Goal: Transaction & Acquisition: Obtain resource

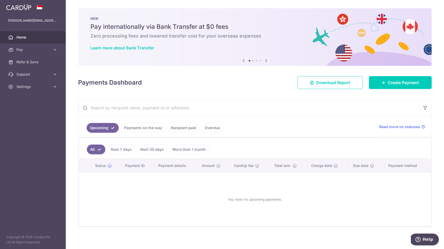
click at [267, 61] on icon at bounding box center [266, 60] width 6 height 6
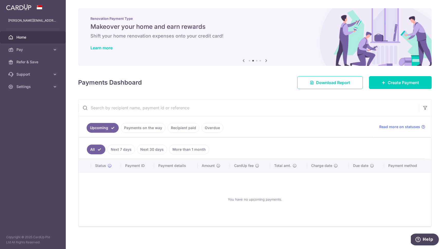
click at [267, 61] on icon at bounding box center [266, 60] width 6 height 6
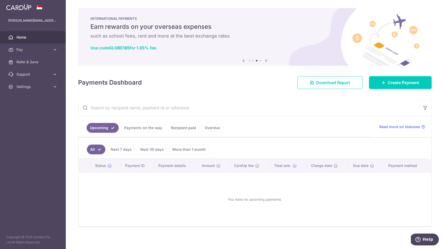
click at [267, 61] on icon at bounding box center [266, 60] width 6 height 6
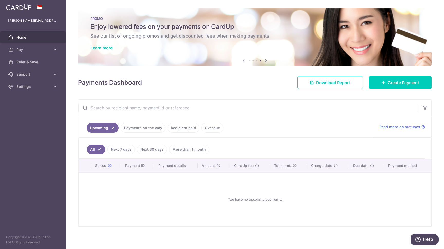
click at [267, 61] on icon at bounding box center [266, 60] width 6 height 6
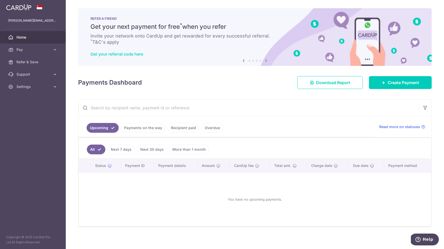
click at [138, 53] on link "Get your referral code here" at bounding box center [116, 53] width 53 height 5
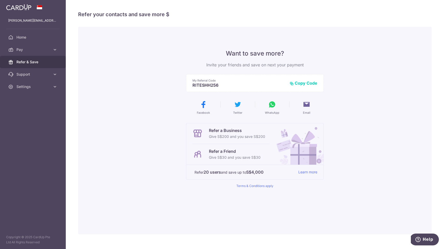
click at [304, 85] on button "Copy Code" at bounding box center [304, 82] width 28 height 5
drag, startPoint x: 303, startPoint y: 69, endPoint x: 355, endPoint y: 67, distance: 52.2
click at [356, 67] on div "Want to save more? Invite your friends and save on next your payment My Referra…" at bounding box center [255, 130] width 354 height 207
click at [364, 90] on div "Want to save more? Invite your friends and save on next your payment My Referra…" at bounding box center [255, 130] width 354 height 207
drag, startPoint x: 220, startPoint y: 86, endPoint x: 189, endPoint y: 84, distance: 30.6
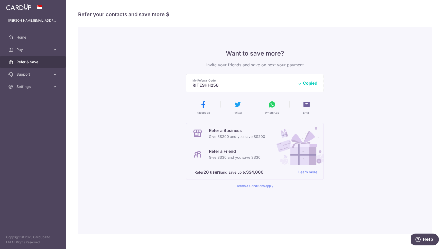
click at [192, 84] on p "RITESHH256" at bounding box center [242, 84] width 101 height 5
click at [127, 88] on div "Want to save more? Invite your friends and save on next your payment My Referra…" at bounding box center [255, 130] width 354 height 207
drag, startPoint x: 217, startPoint y: 153, endPoint x: 269, endPoint y: 157, distance: 52.1
click at [269, 157] on div "Refer a Friend Give S$30 and you save S$30" at bounding box center [230, 154] width 77 height 21
click at [152, 121] on div "Want to save more? Invite your friends and save on next your payment My Referra…" at bounding box center [255, 130] width 354 height 207
